Goal: Task Accomplishment & Management: Use online tool/utility

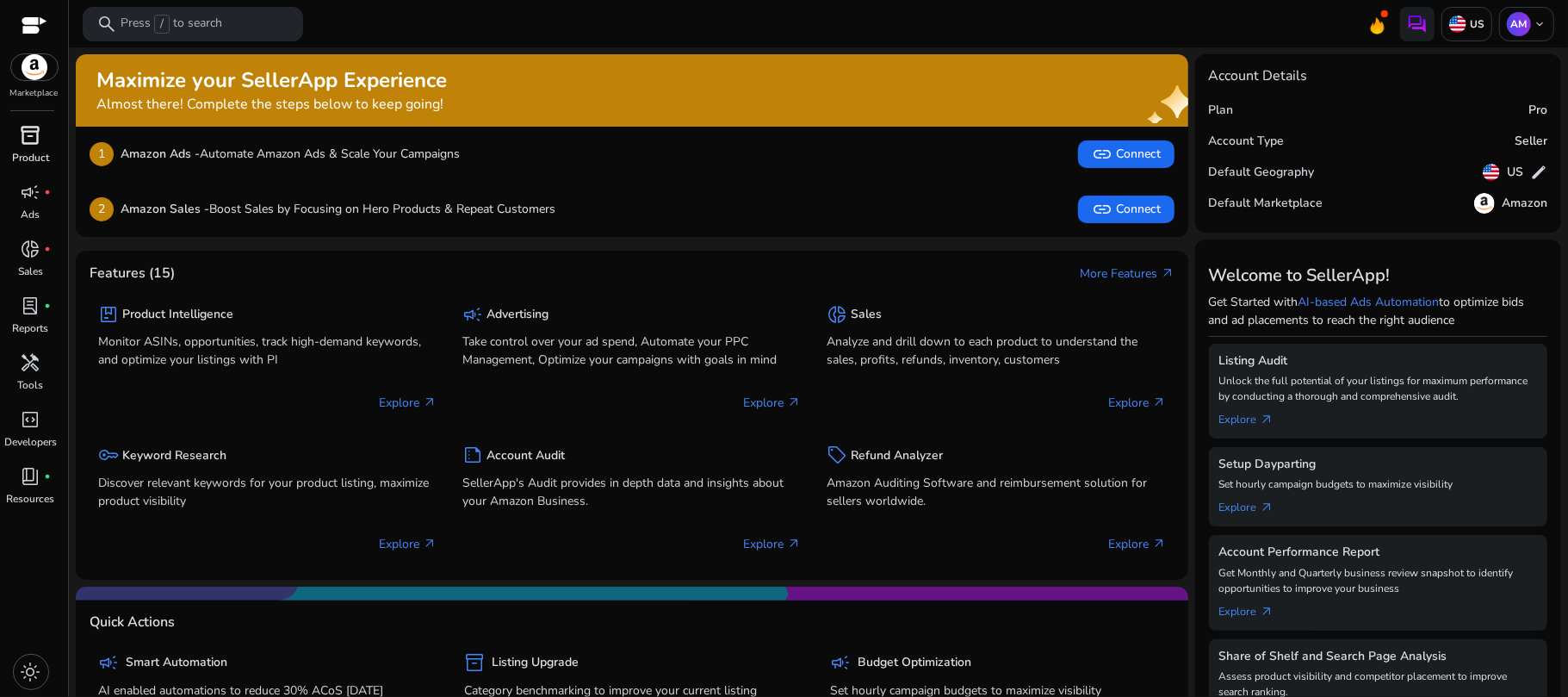
click at [14, 139] on div "inventory_2" at bounding box center [31, 134] width 48 height 28
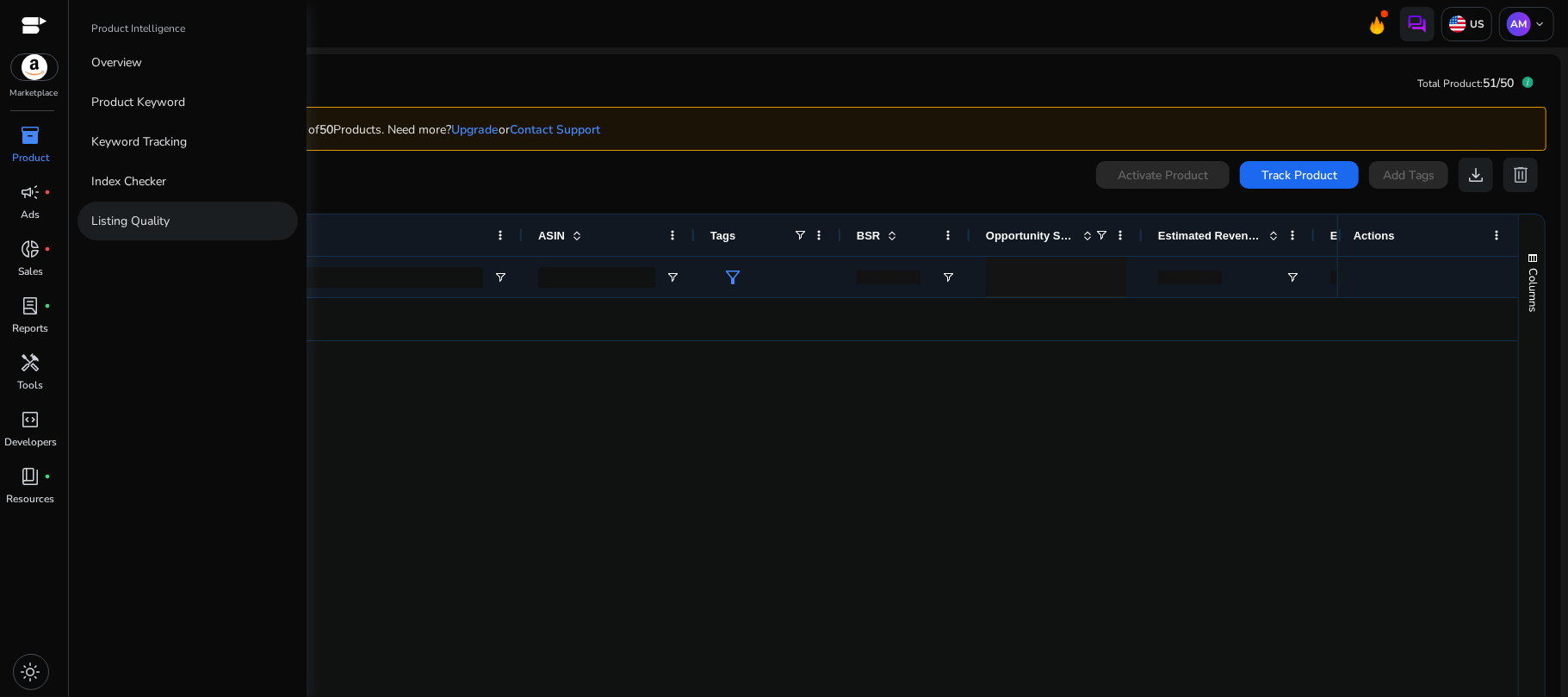
click at [134, 225] on p "Listing Quality" at bounding box center [131, 221] width 78 height 18
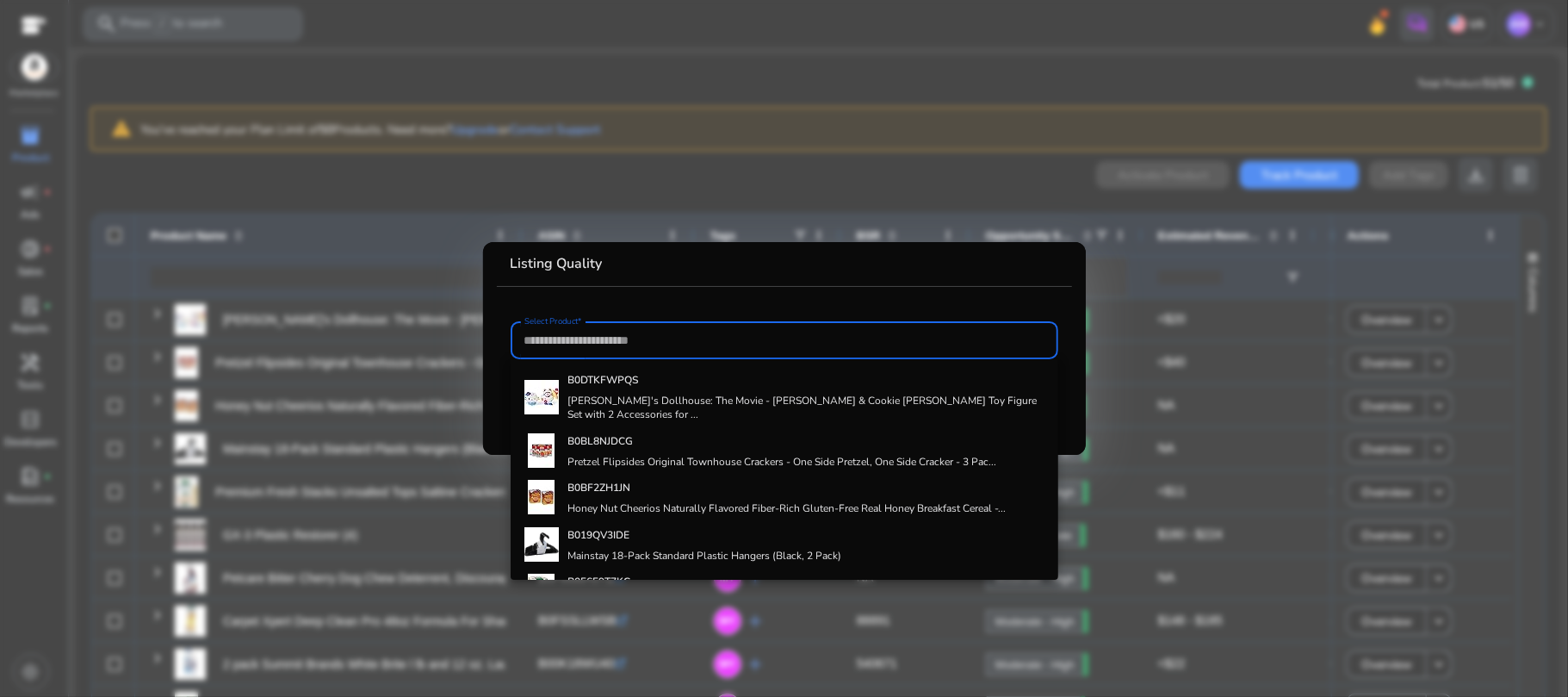
click at [580, 342] on input "Select Product*" at bounding box center [784, 339] width 520 height 19
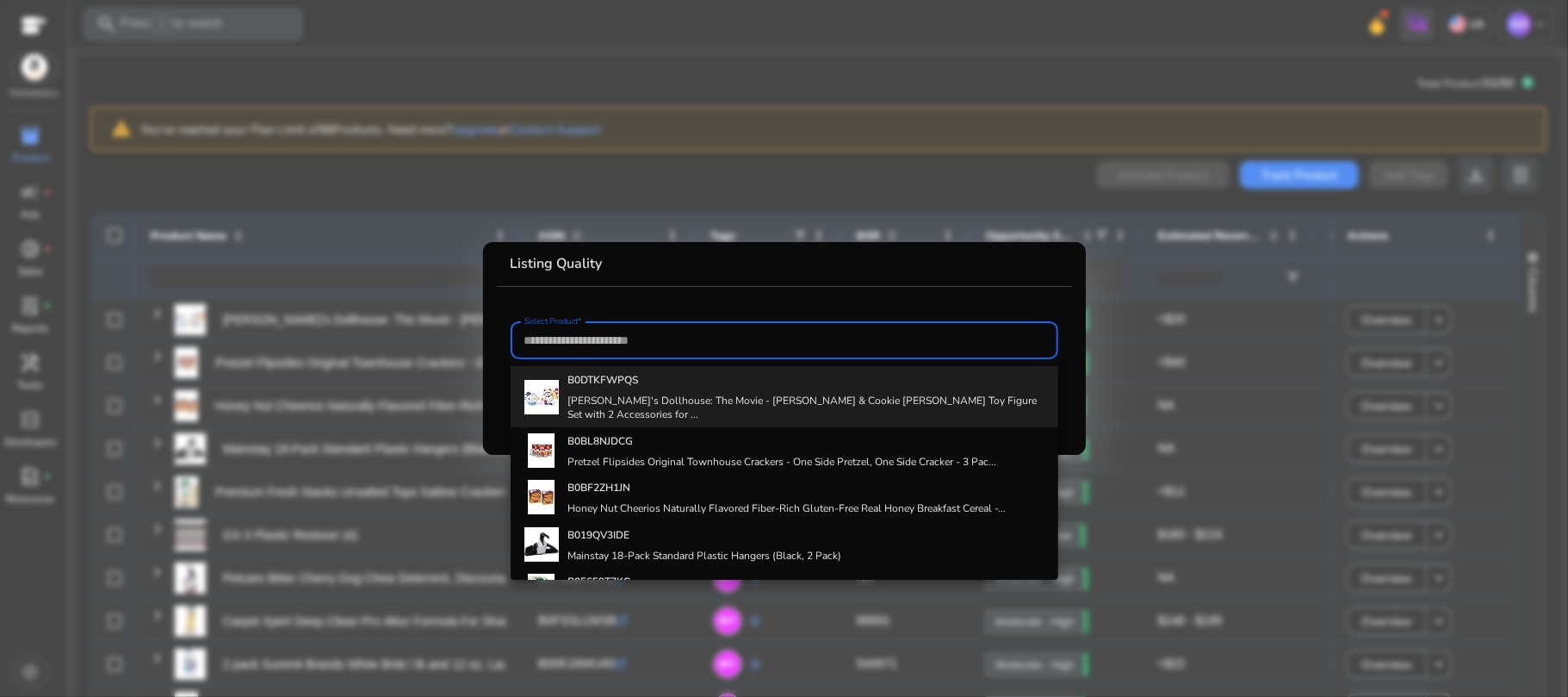
click at [607, 386] on b "B0DTKFWPQS" at bounding box center [602, 379] width 70 height 13
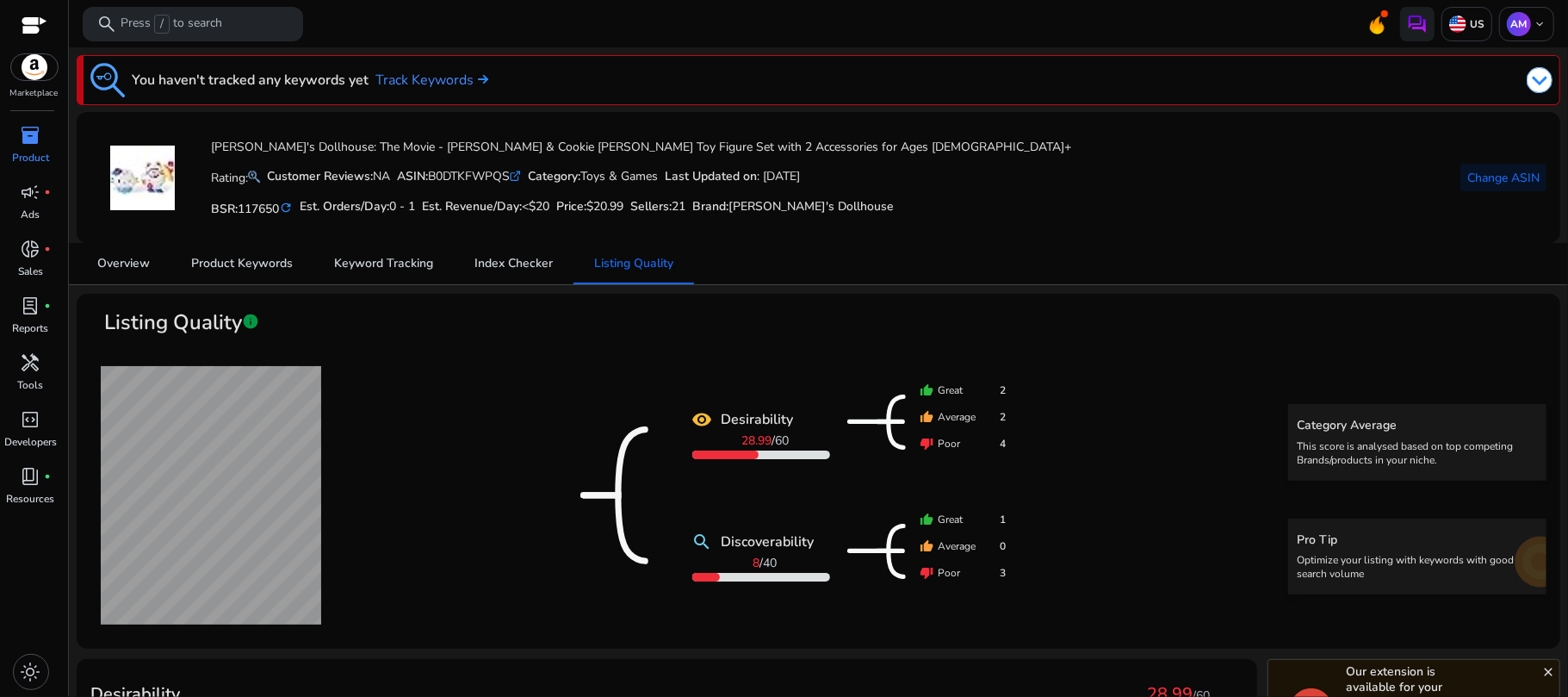
click at [925, 444] on mat-icon "thumb_down" at bounding box center [927, 442] width 13 height 13
click at [921, 417] on mat-icon "thumb_up" at bounding box center [927, 416] width 13 height 13
click at [240, 313] on span "Listing Quality" at bounding box center [173, 322] width 138 height 30
click at [246, 319] on span "info" at bounding box center [250, 320] width 17 height 17
click at [505, 259] on span "Index Checker" at bounding box center [514, 263] width 78 height 12
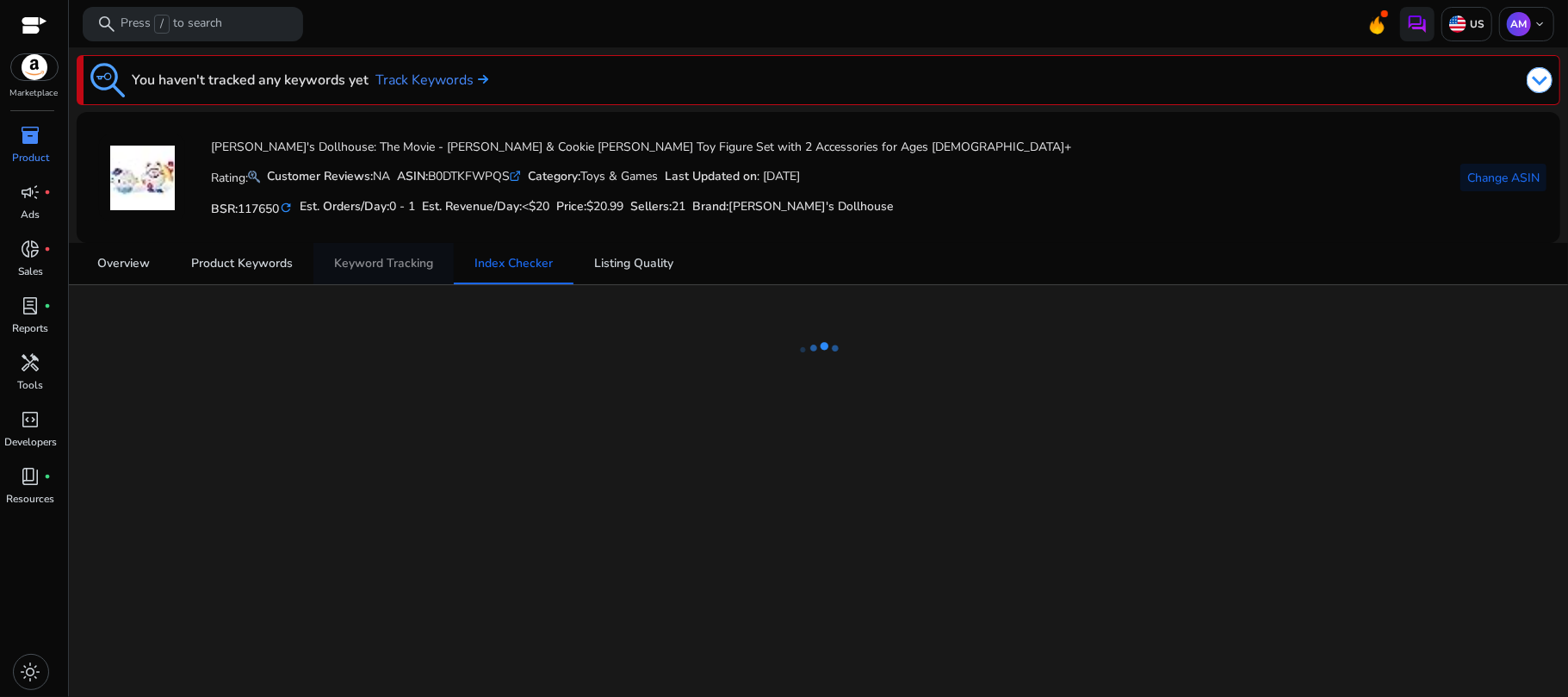
click at [404, 272] on span "Keyword Tracking" at bounding box center [383, 263] width 99 height 41
